Goal: Check status: Check status

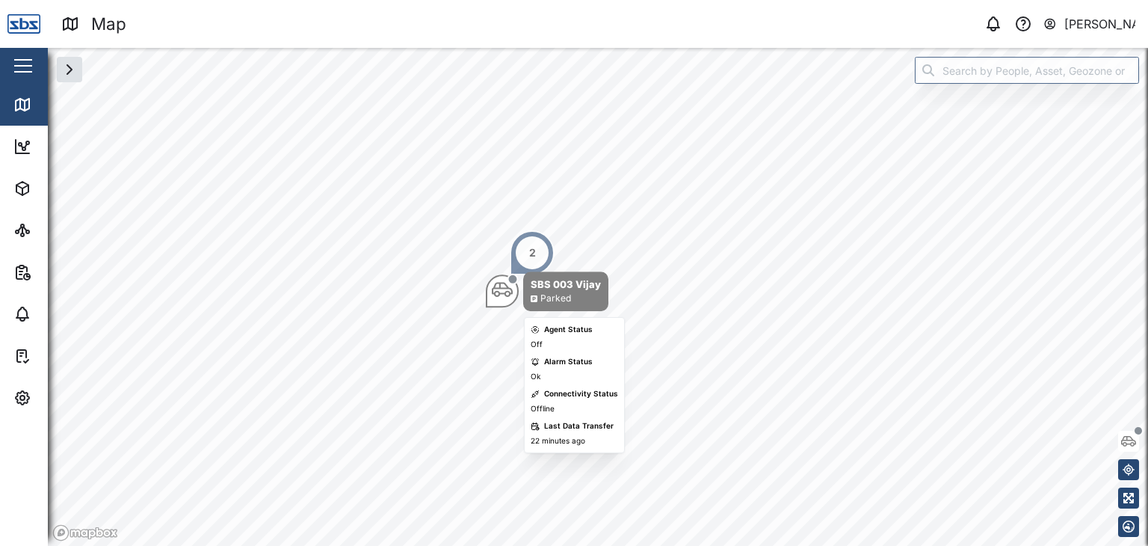
click at [494, 294] on icon "Map marker" at bounding box center [502, 290] width 21 height 15
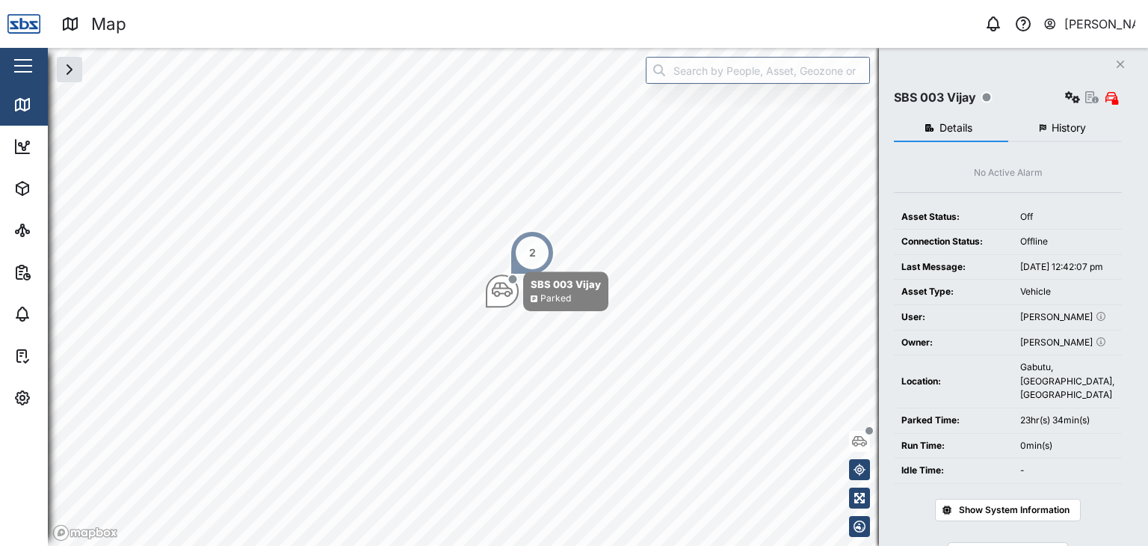
click at [1058, 128] on span "History" at bounding box center [1069, 128] width 34 height 10
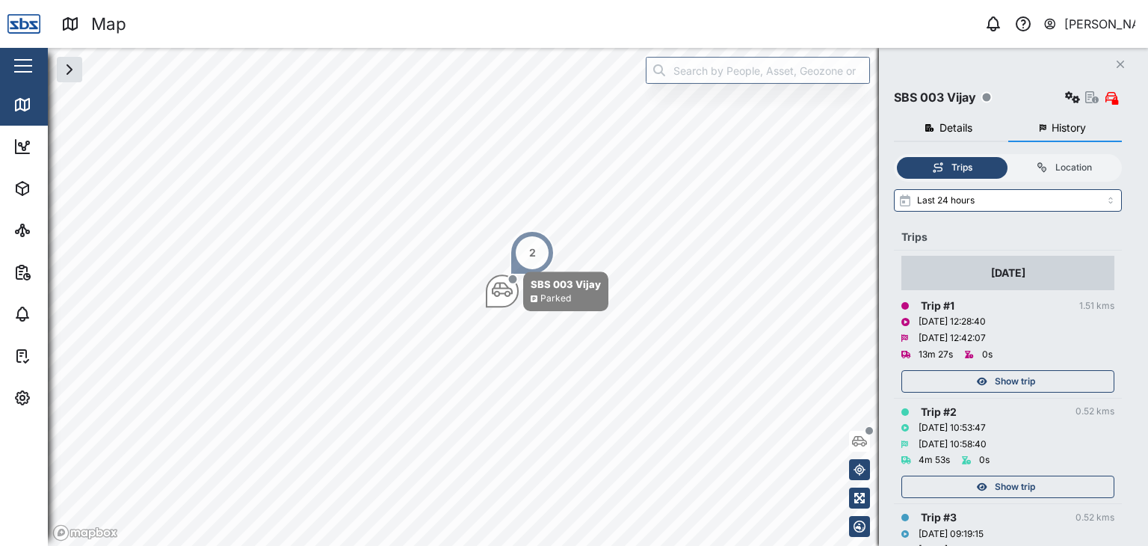
click at [1043, 379] on div "Show trip" at bounding box center [1006, 381] width 194 height 21
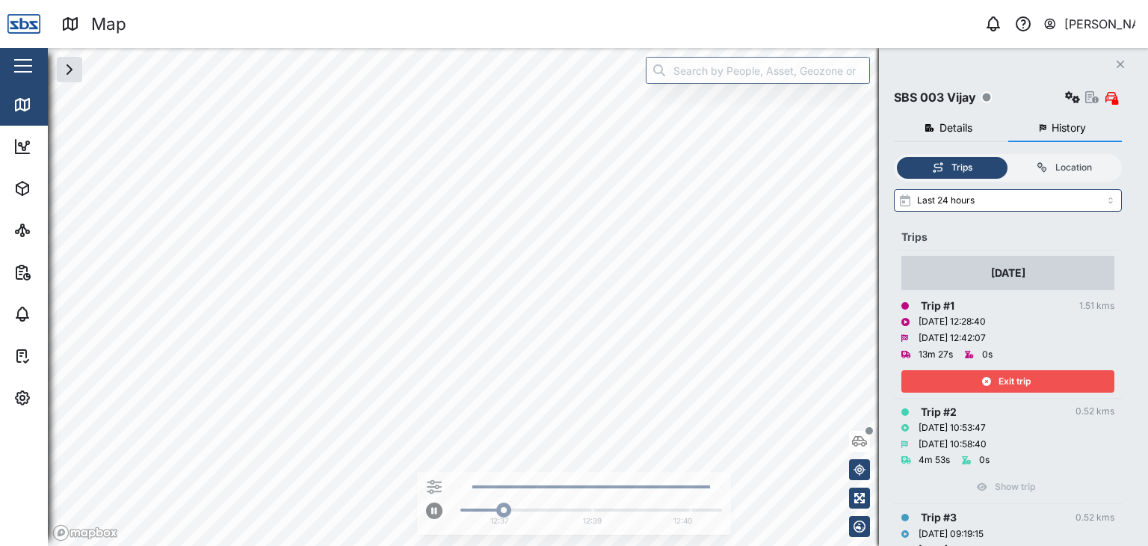
click at [1043, 379] on div "Exit trip" at bounding box center [1006, 381] width 194 height 21
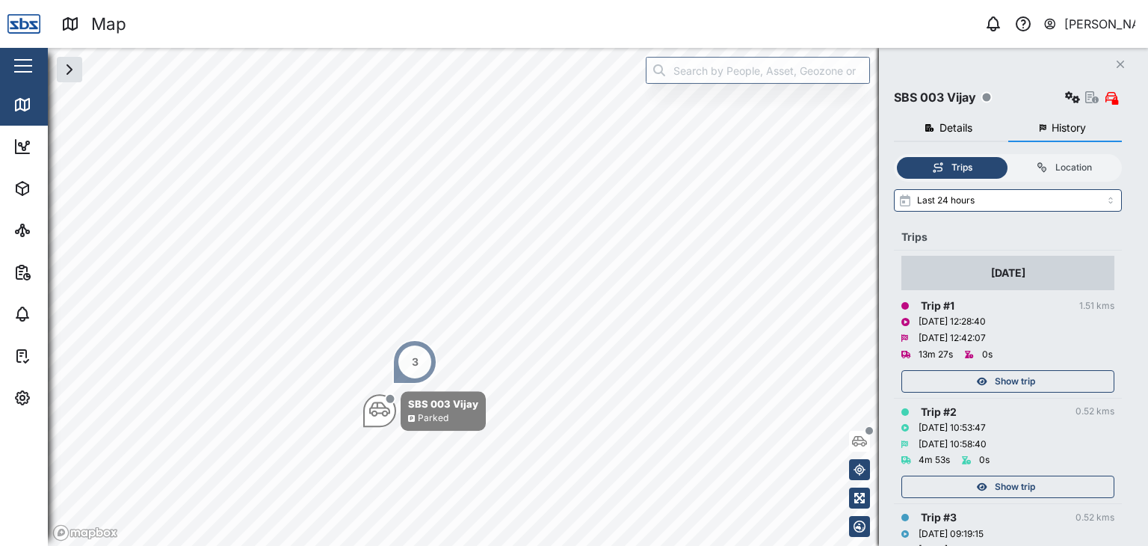
click at [405, 369] on div "3" at bounding box center [414, 361] width 45 height 45
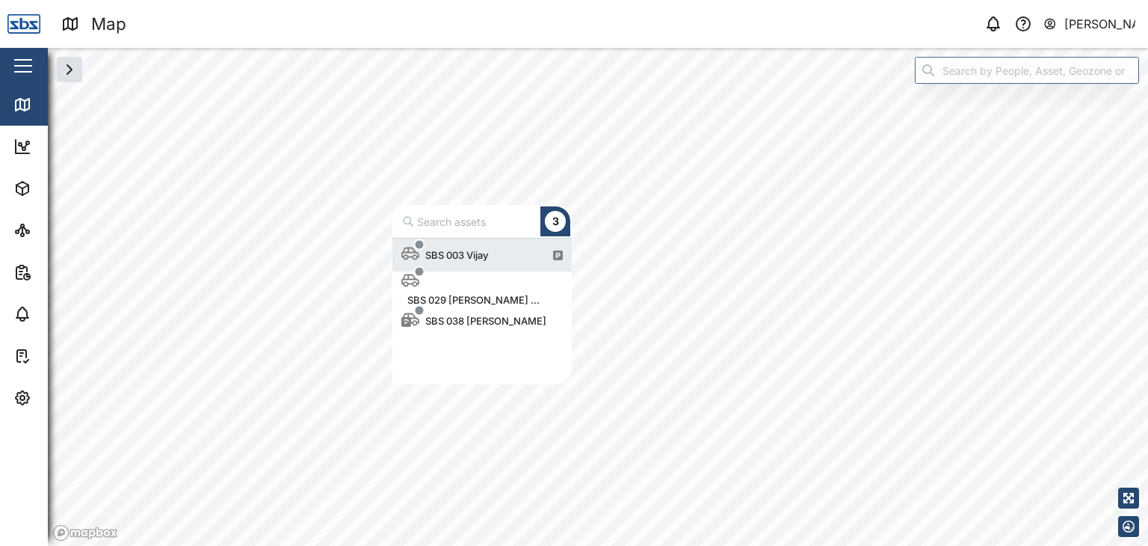
scroll to position [135, 167]
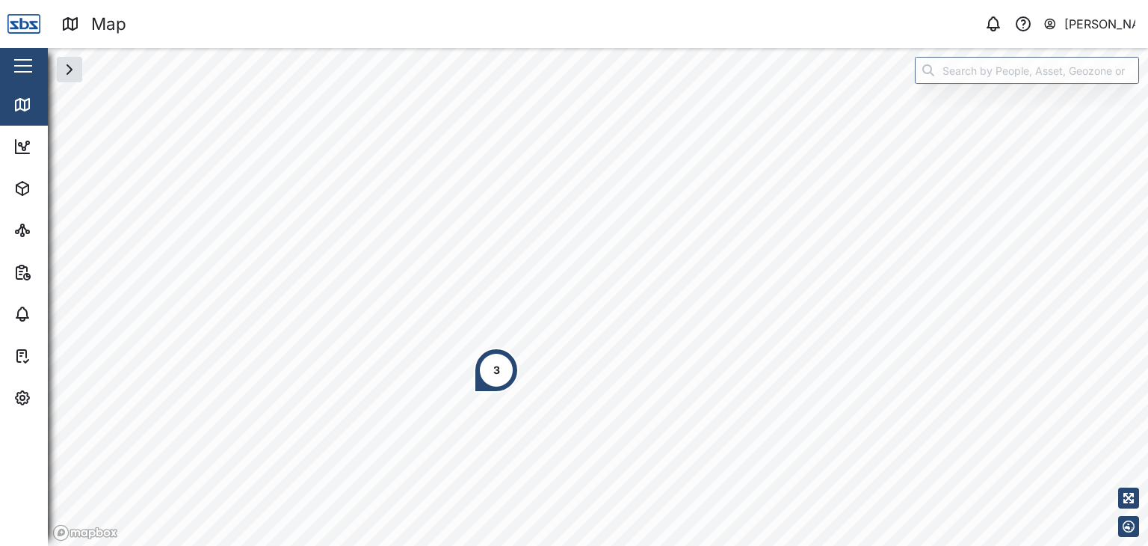
click at [499, 380] on div "3" at bounding box center [496, 370] width 45 height 45
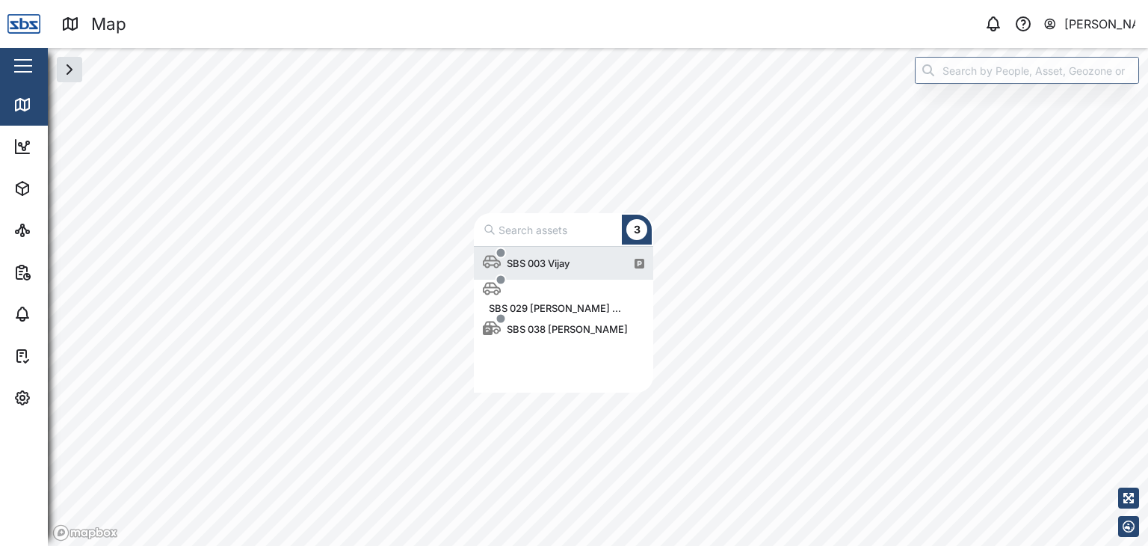
scroll to position [135, 167]
